Goal: Task Accomplishment & Management: Manage account settings

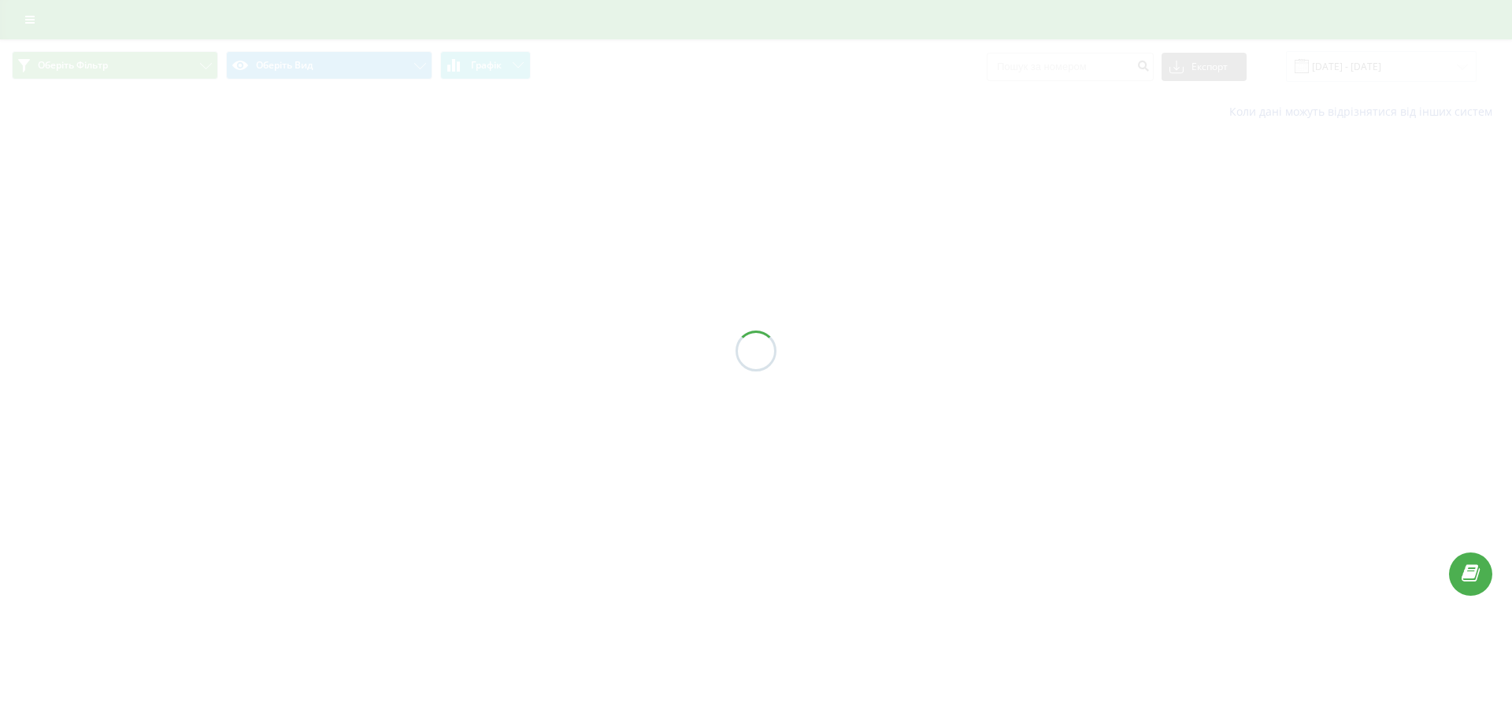
click at [606, 131] on div at bounding box center [756, 351] width 1512 height 702
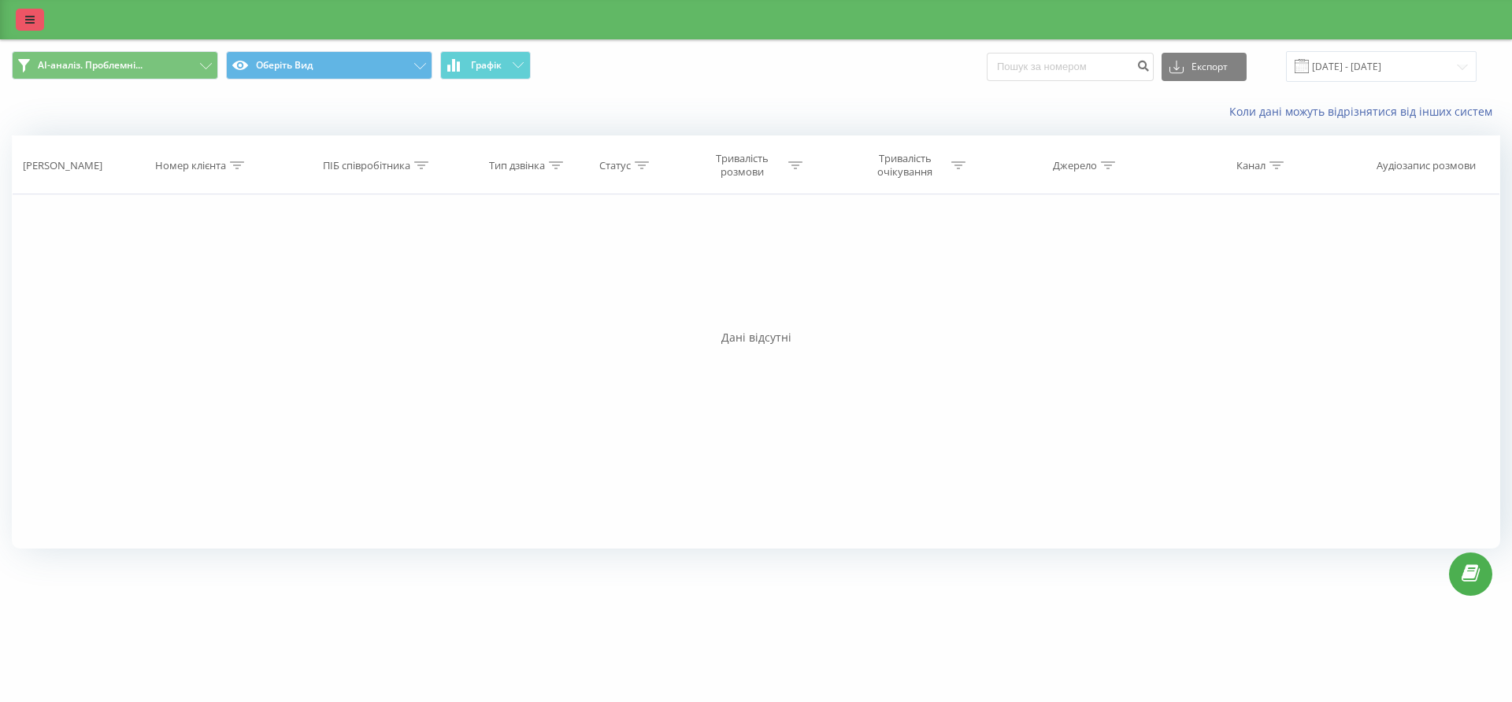
click at [27, 17] on icon at bounding box center [29, 19] width 9 height 11
click at [22, 27] on link at bounding box center [30, 20] width 28 height 22
click at [33, 20] on icon at bounding box center [29, 19] width 9 height 11
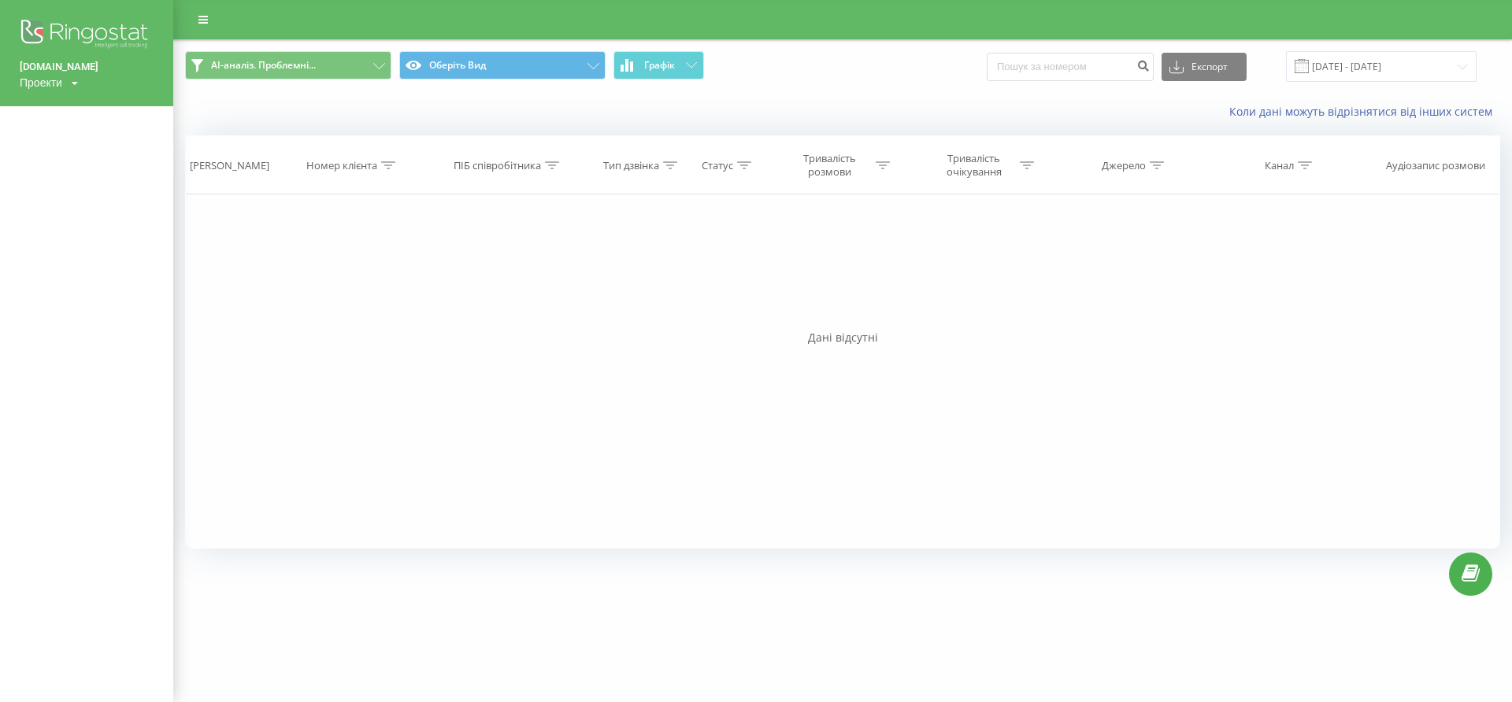
click at [91, 279] on div "uspi-work.com Проекти Пошук" at bounding box center [86, 351] width 173 height 702
click at [102, 389] on div "uspi-work.com Проекти Пошук" at bounding box center [86, 351] width 173 height 702
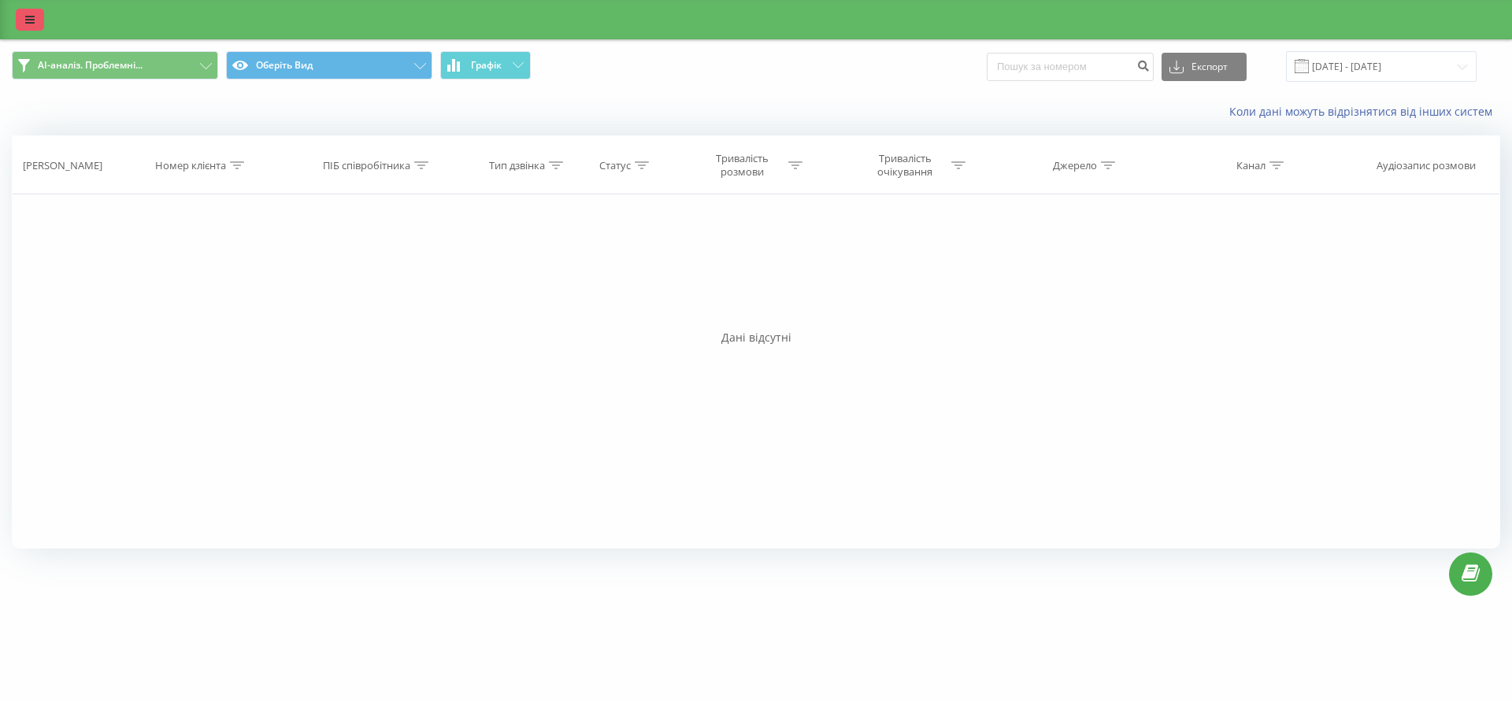
click at [28, 10] on link at bounding box center [30, 20] width 28 height 22
click at [16, 14] on div at bounding box center [756, 19] width 1512 height 39
click at [20, 13] on link at bounding box center [30, 20] width 28 height 22
click at [35, 17] on link at bounding box center [30, 20] width 28 height 22
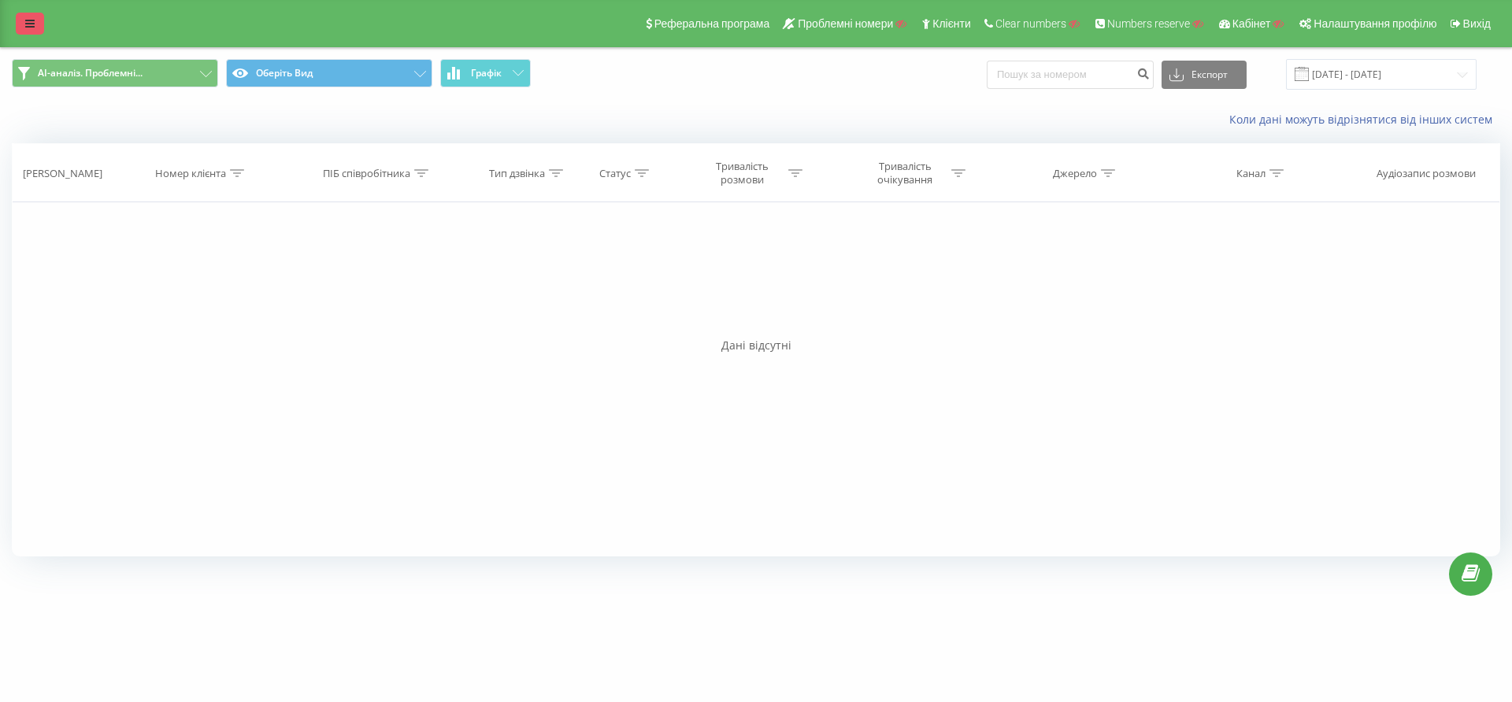
click at [28, 22] on icon at bounding box center [29, 23] width 9 height 11
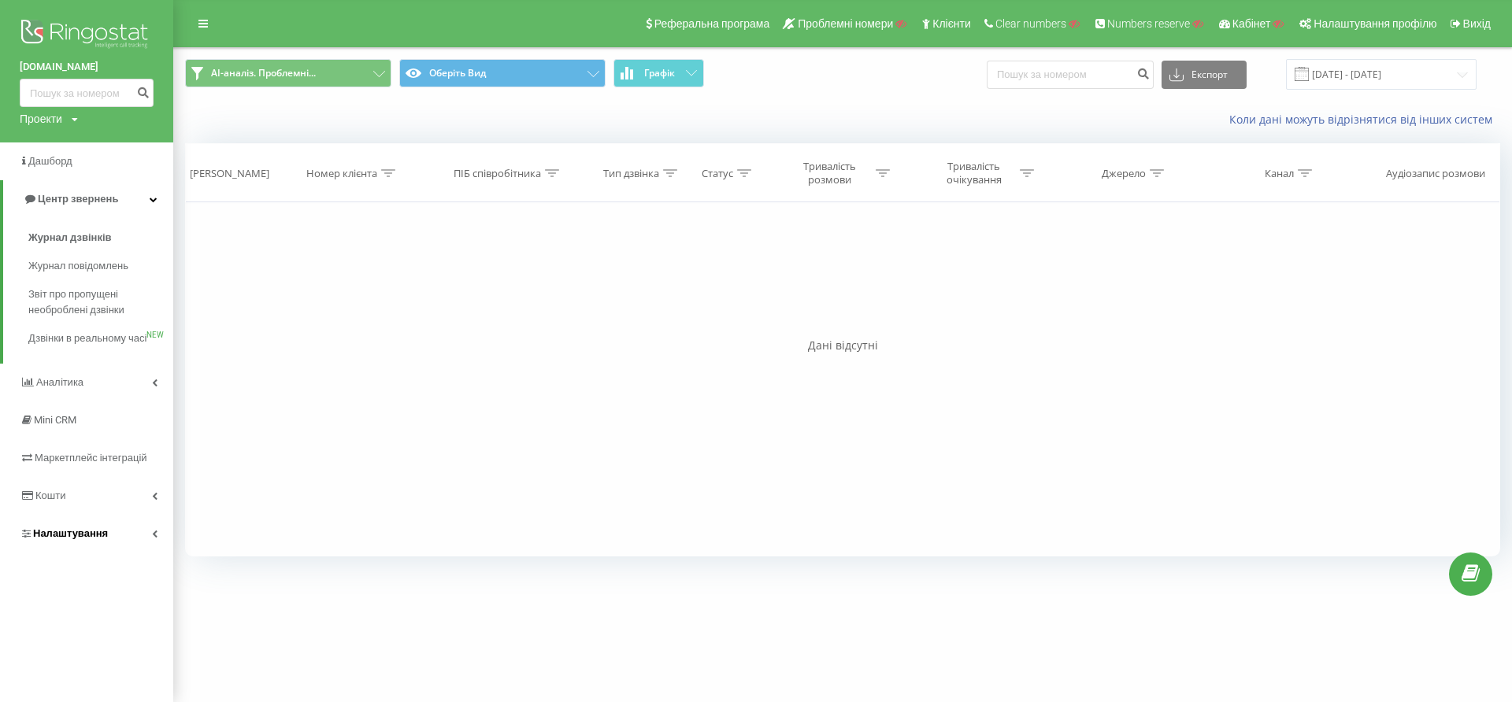
click at [54, 539] on span "Налаштування" at bounding box center [70, 534] width 75 height 12
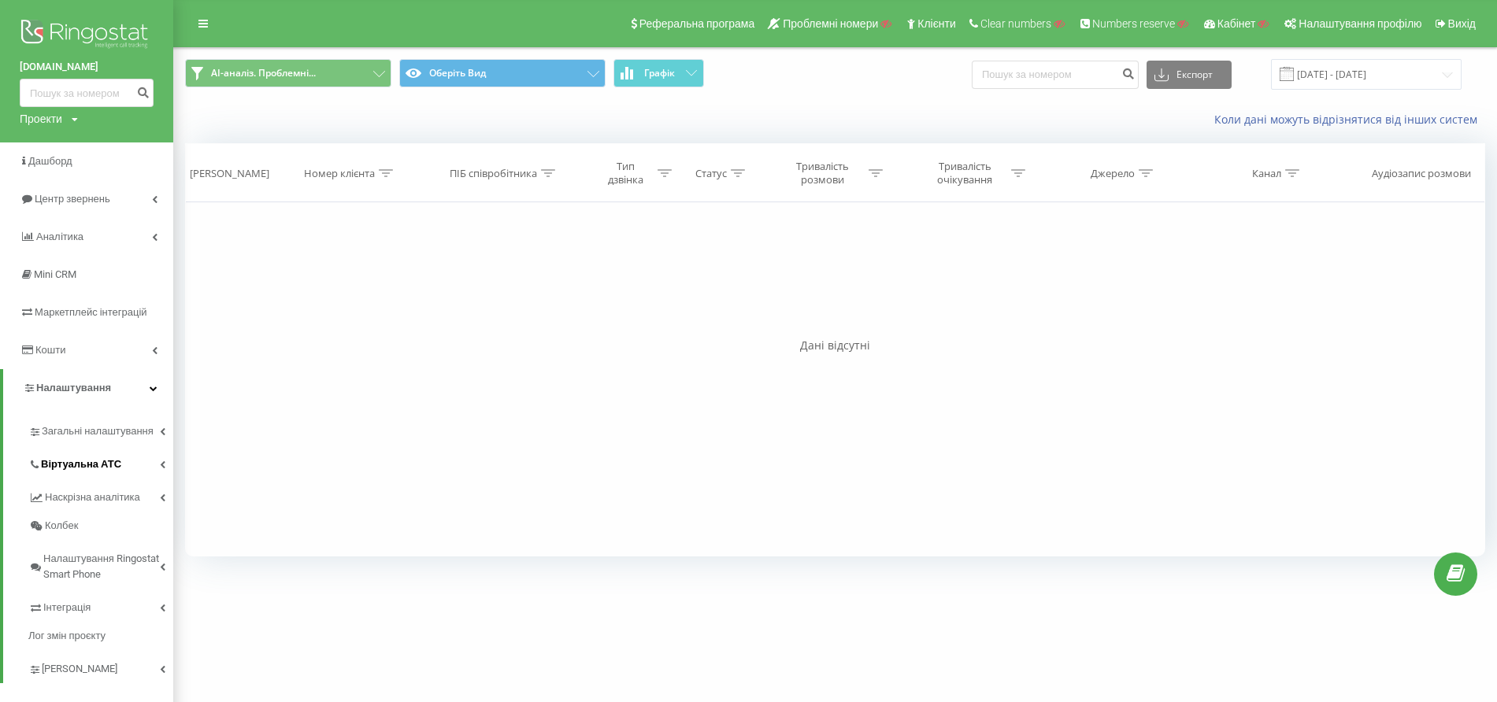
click at [94, 473] on link "Віртуальна АТС" at bounding box center [100, 462] width 145 height 33
click at [108, 549] on span "Підключення номерів" at bounding box center [104, 551] width 110 height 16
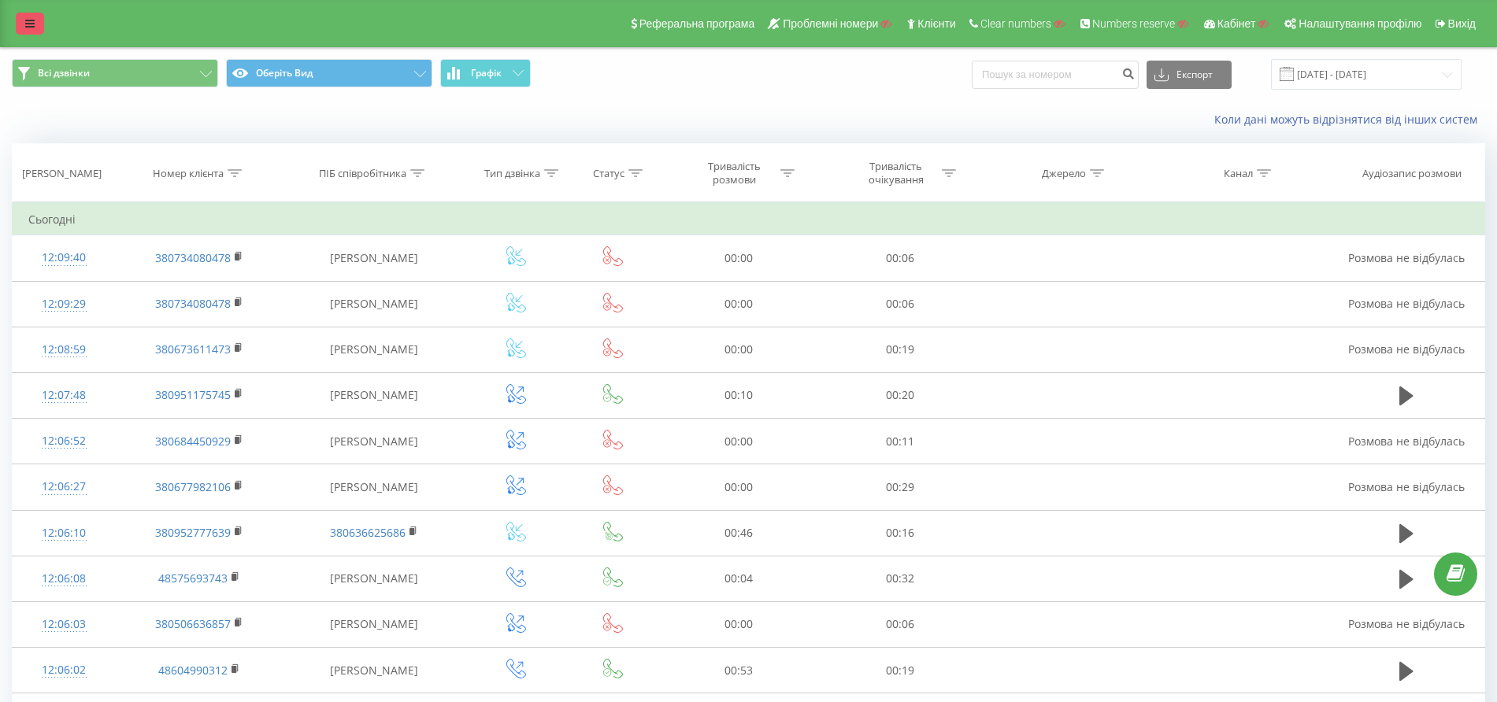
click at [24, 30] on link at bounding box center [30, 24] width 28 height 22
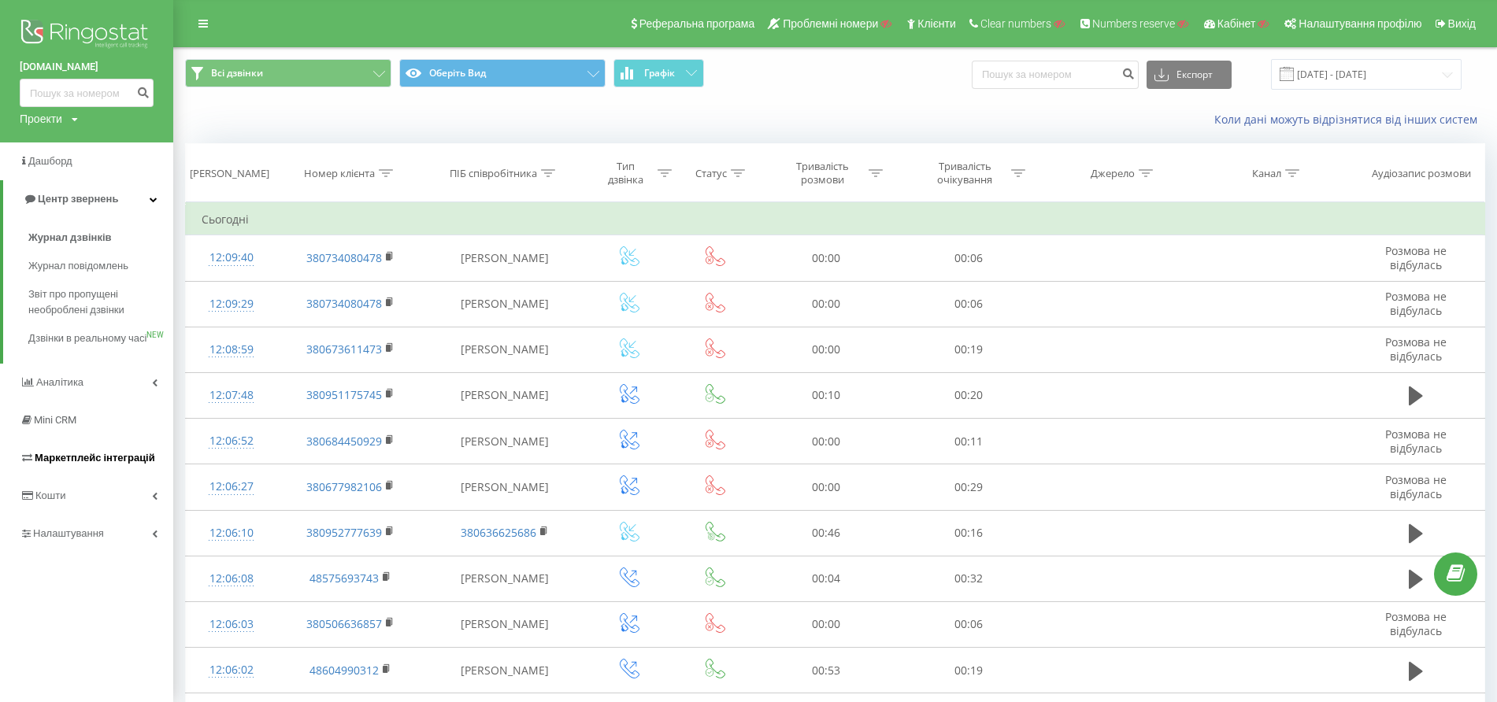
click at [91, 464] on span "Маркетплейс інтеграцій" at bounding box center [95, 458] width 120 height 12
